Goal: Task Accomplishment & Management: Use online tool/utility

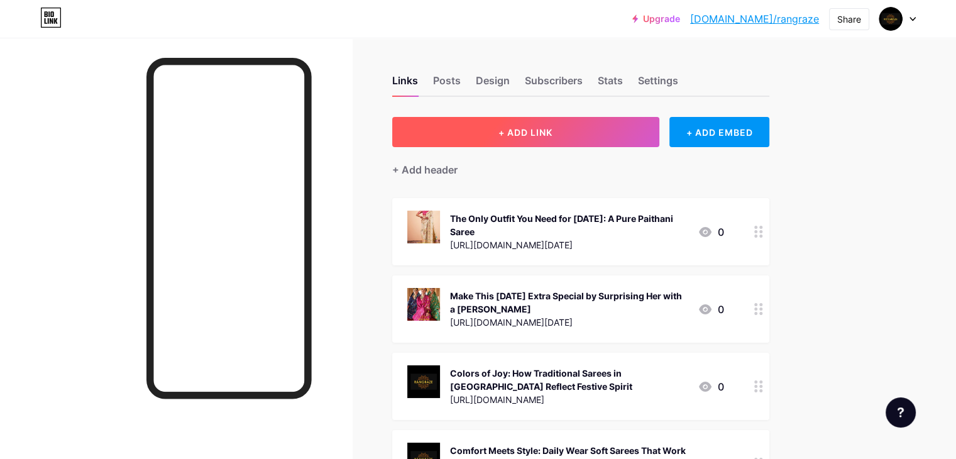
click at [612, 142] on button "+ ADD LINK" at bounding box center [525, 132] width 267 height 30
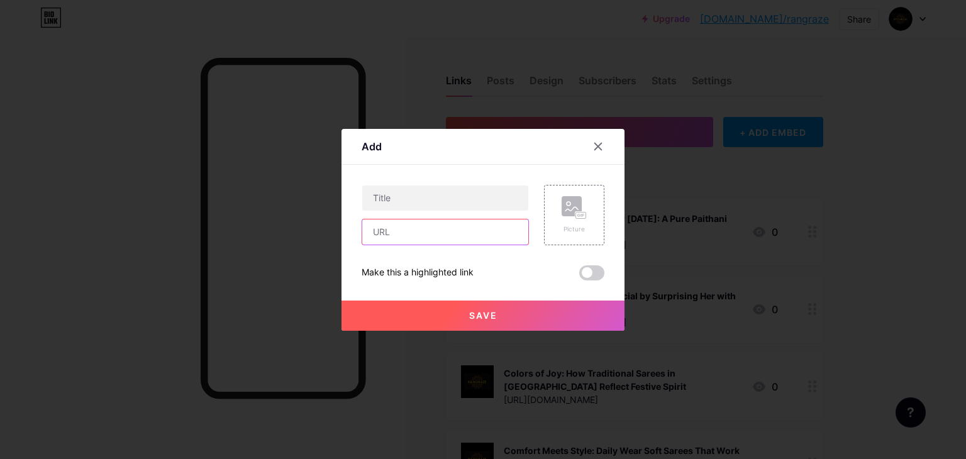
click at [435, 240] on input "text" at bounding box center [445, 231] width 166 height 25
paste input "[URL][DOMAIN_NAME]"
type input "[URL][DOMAIN_NAME]"
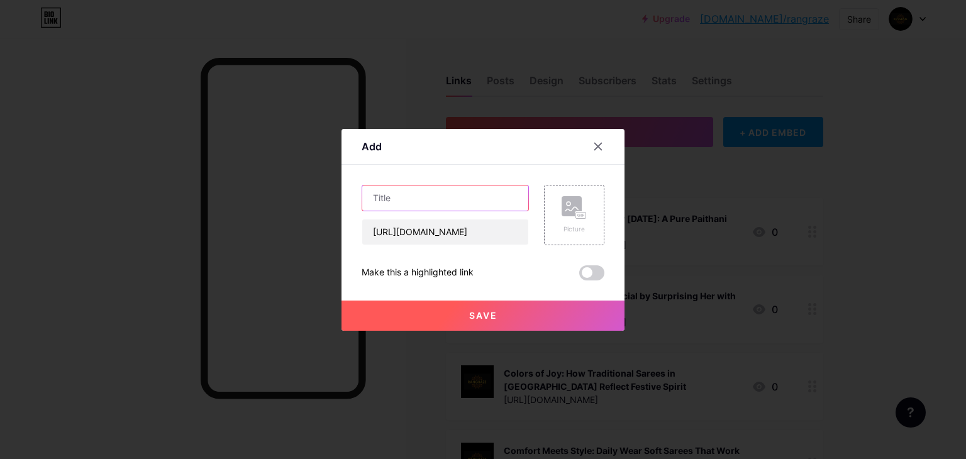
click at [453, 192] on input "text" at bounding box center [445, 197] width 166 height 25
paste input "[DATE] Puja Special: Affordable Yellow Banarasi Sarees Under ₹4000"
type input "[DATE] Puja Special: Affordable Yellow Banarasi Sarees Under ₹4000"
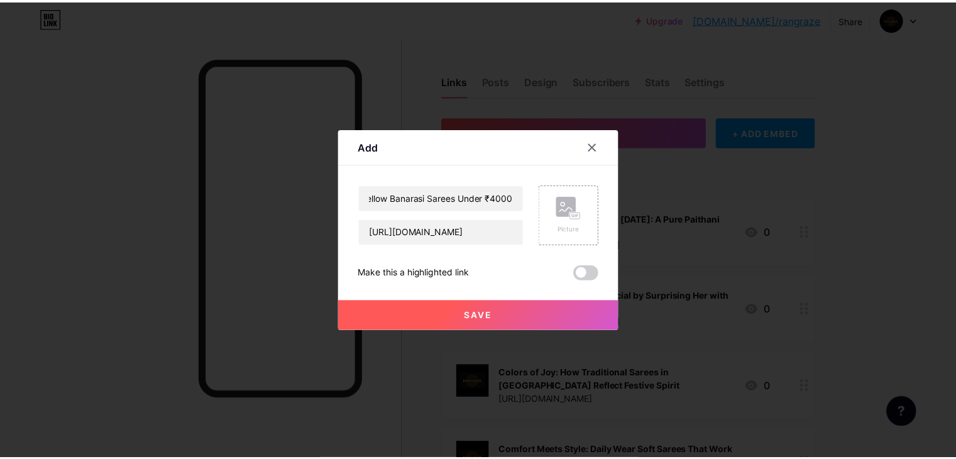
scroll to position [0, 0]
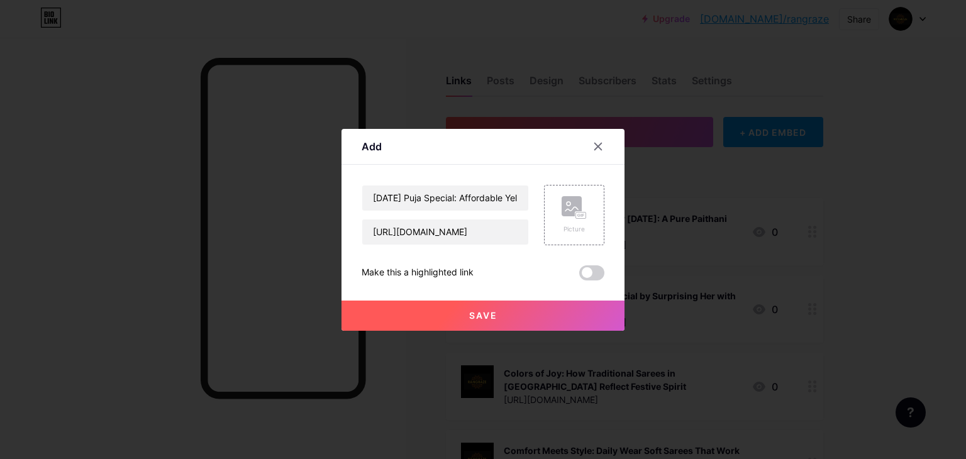
click at [470, 305] on button "Save" at bounding box center [482, 316] width 283 height 30
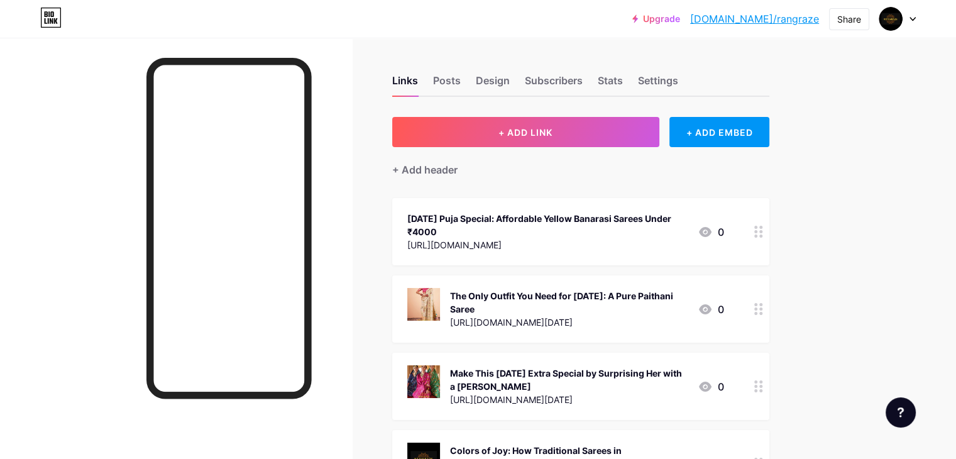
click at [763, 226] on icon at bounding box center [758, 232] width 9 height 12
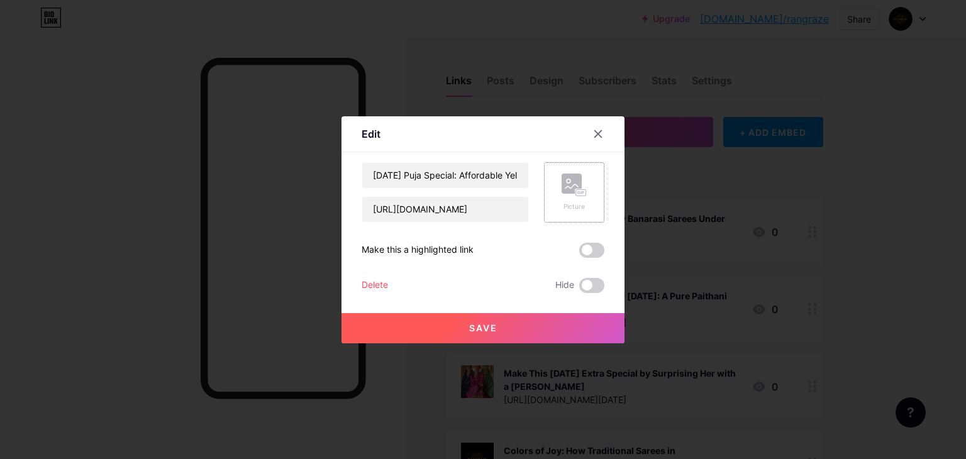
click at [593, 189] on div "Picture" at bounding box center [574, 192] width 60 height 60
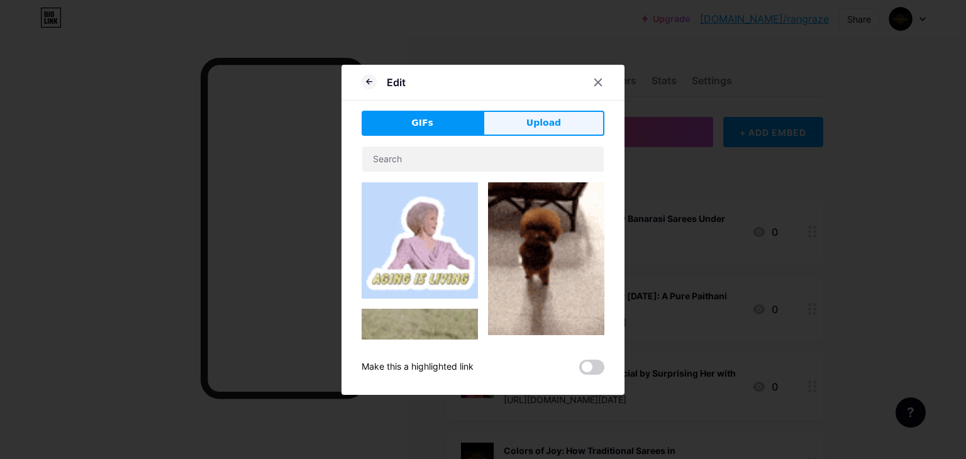
click at [551, 119] on span "Upload" at bounding box center [543, 122] width 35 height 13
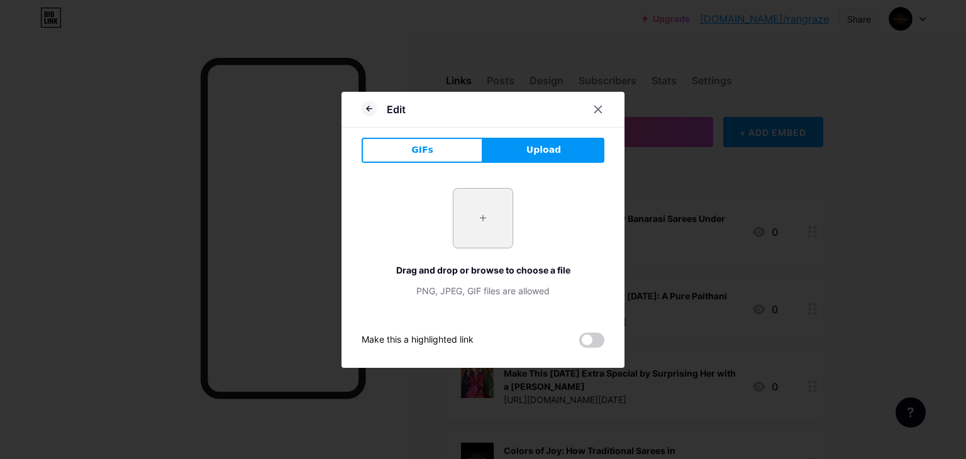
click at [479, 212] on input "file" at bounding box center [482, 218] width 59 height 59
type input "C:\fakepath\15.png"
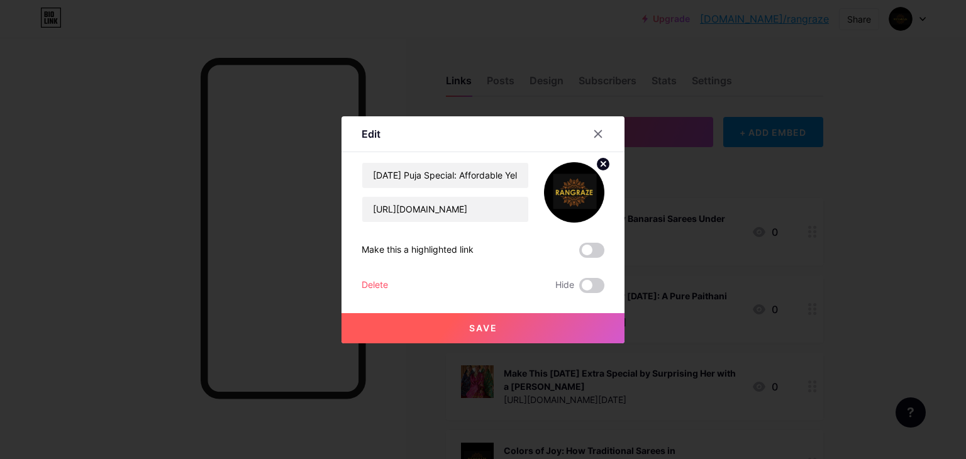
click at [479, 324] on span "Save" at bounding box center [483, 328] width 28 height 11
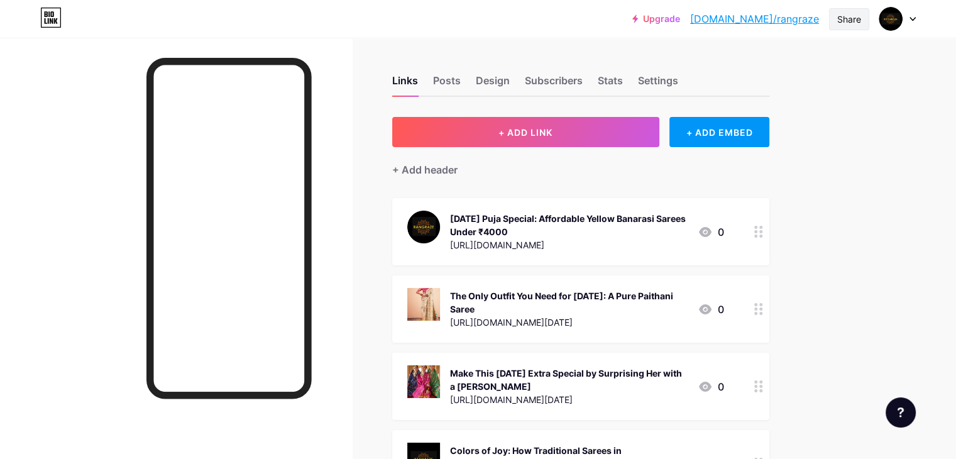
click at [854, 21] on div "Share" at bounding box center [849, 19] width 24 height 13
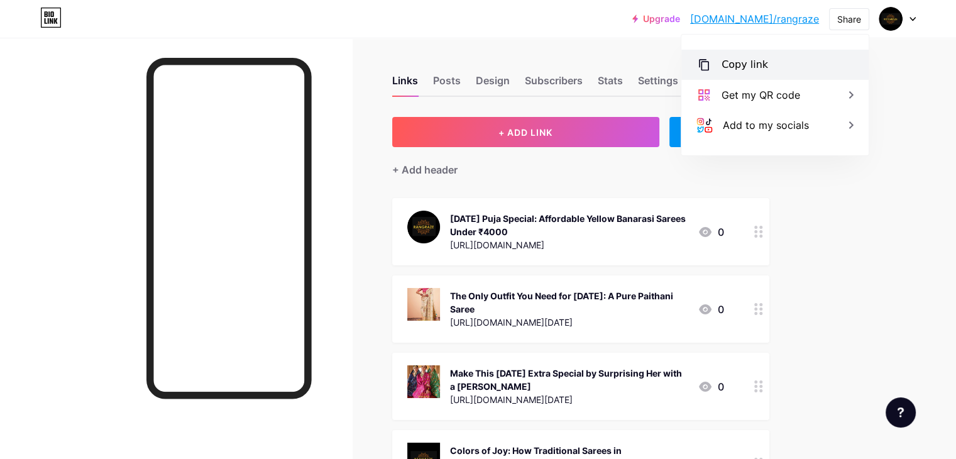
click at [770, 74] on div "Copy link" at bounding box center [774, 65] width 187 height 30
